Goal: Find specific page/section: Find specific page/section

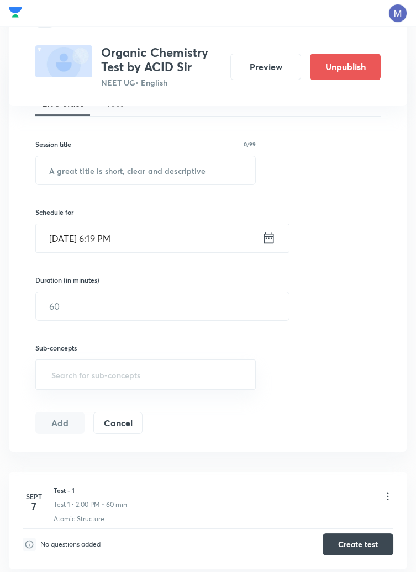
scroll to position [253, 0]
